Goal: Task Accomplishment & Management: Manage account settings

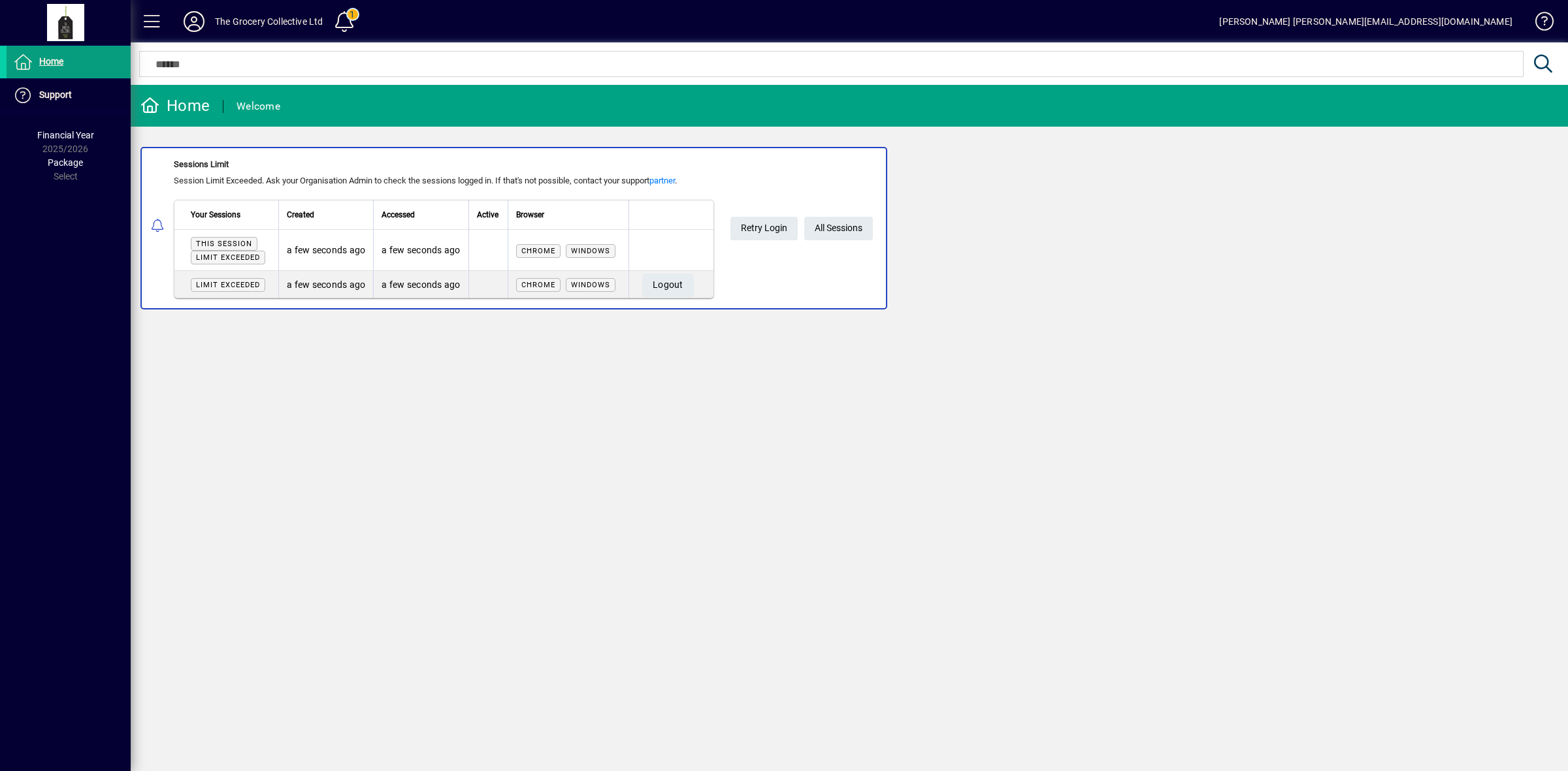
click at [195, 17] on icon at bounding box center [194, 21] width 26 height 21
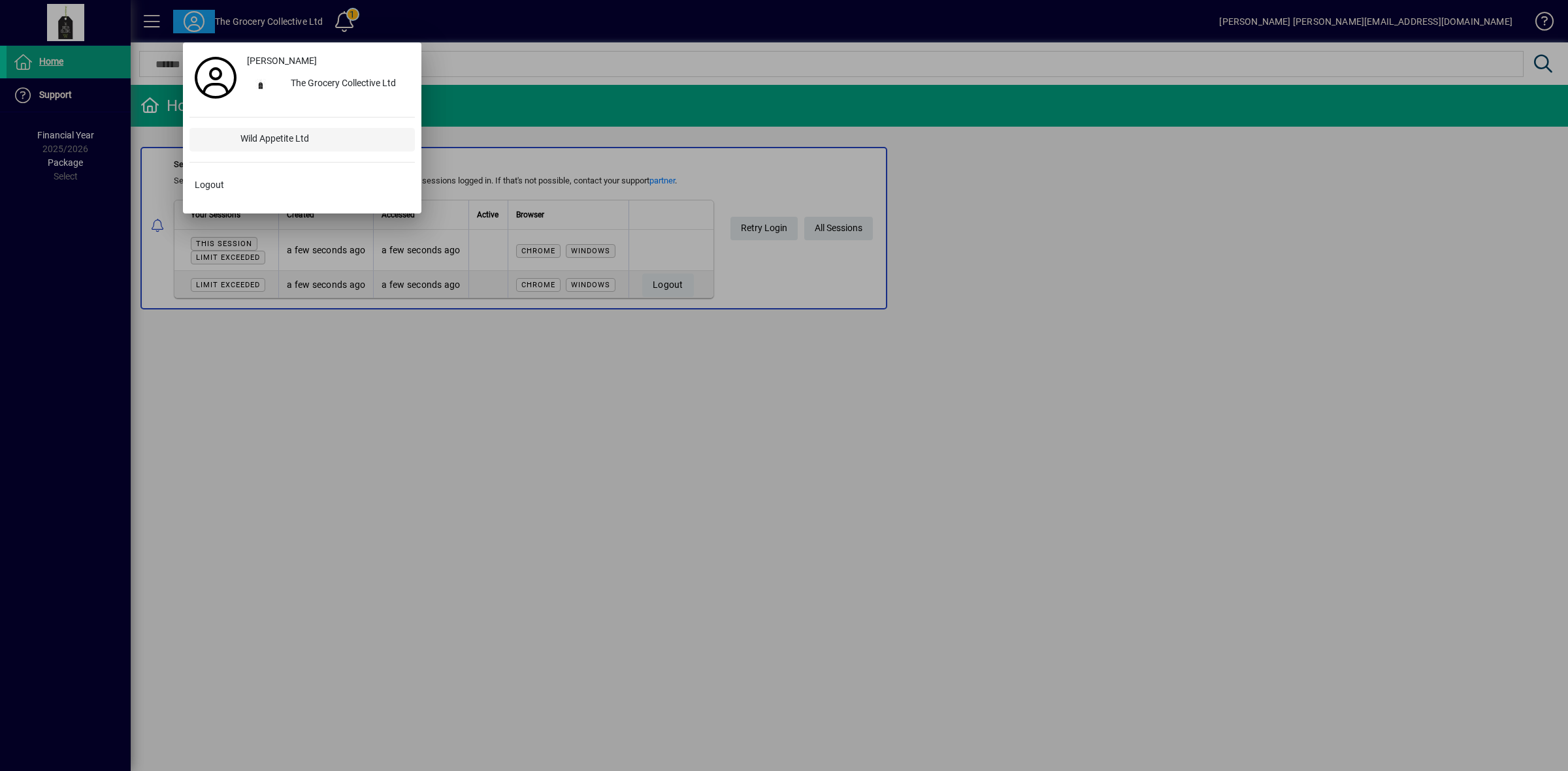
click at [268, 141] on div "Wild Appetite Ltd" at bounding box center [322, 140] width 185 height 23
